Goal: Download file/media

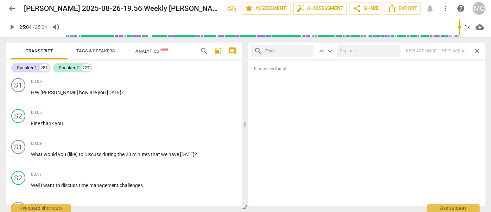
scroll to position [3038, 0]
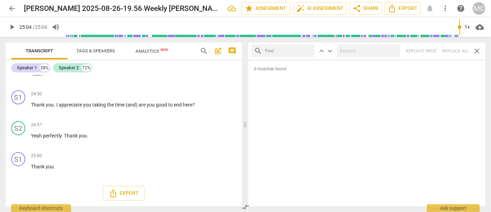
click at [140, 50] on span "Analytics New" at bounding box center [152, 51] width 33 height 5
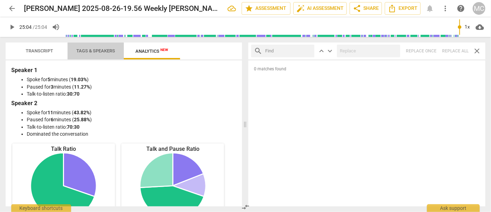
click at [94, 49] on span "Tags & Speakers" at bounding box center [95, 50] width 39 height 5
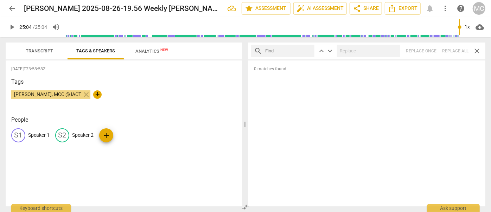
click at [36, 135] on p "Speaker 1" at bounding box center [38, 135] width 21 height 7
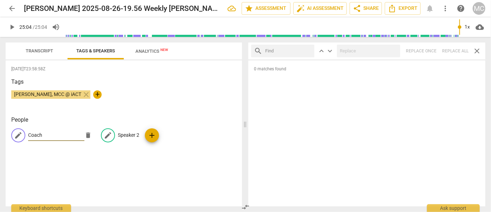
type input "Coach"
click at [124, 133] on p "Speaker 2" at bounding box center [128, 135] width 21 height 7
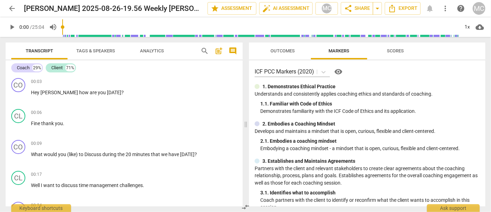
click at [422, 10] on div "arrow_back [PERSON_NAME] 2025-08-26-19.56 Weekly [PERSON_NAME], [PERSON_NAME] -…" at bounding box center [246, 8] width 480 height 13
click at [409, 9] on span "Export" at bounding box center [403, 8] width 30 height 8
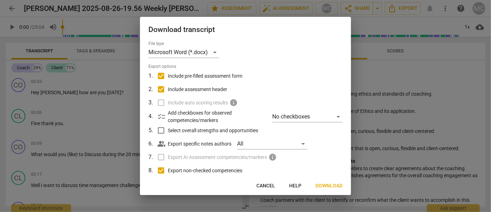
click at [334, 188] on span "Download" at bounding box center [329, 186] width 27 height 7
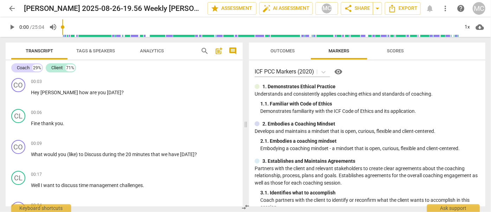
click at [12, 27] on span "play_arrow" at bounding box center [12, 27] width 8 height 8
drag, startPoint x: 84, startPoint y: 1, endPoint x: 304, endPoint y: 133, distance: 255.8
click at [304, 133] on p "Develops and maintains a mindset that is open, curious, flexible and client-cen…" at bounding box center [367, 131] width 225 height 7
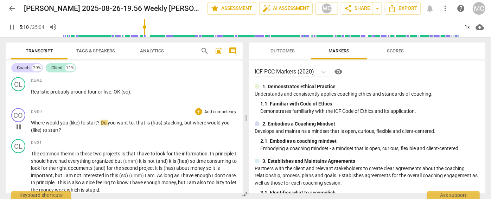
scroll to position [588, 0]
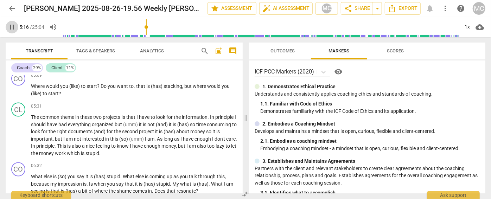
click at [12, 29] on span "pause" at bounding box center [12, 27] width 8 height 8
type input "317"
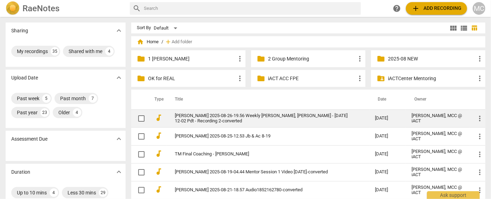
click at [204, 116] on link "[PERSON_NAME] 2025-08-26-19.56 Weekly [PERSON_NAME], [PERSON_NAME] - [DATE] 12-…" at bounding box center [262, 118] width 175 height 11
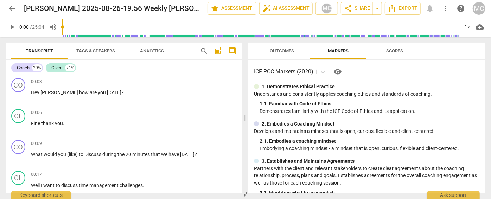
click at [156, 52] on span "Analytics" at bounding box center [152, 50] width 24 height 5
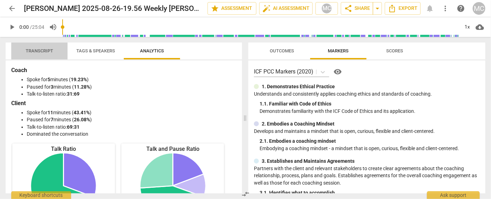
click at [56, 48] on span "Transcript" at bounding box center [39, 51] width 44 height 10
